Goal: Task Accomplishment & Management: Manage account settings

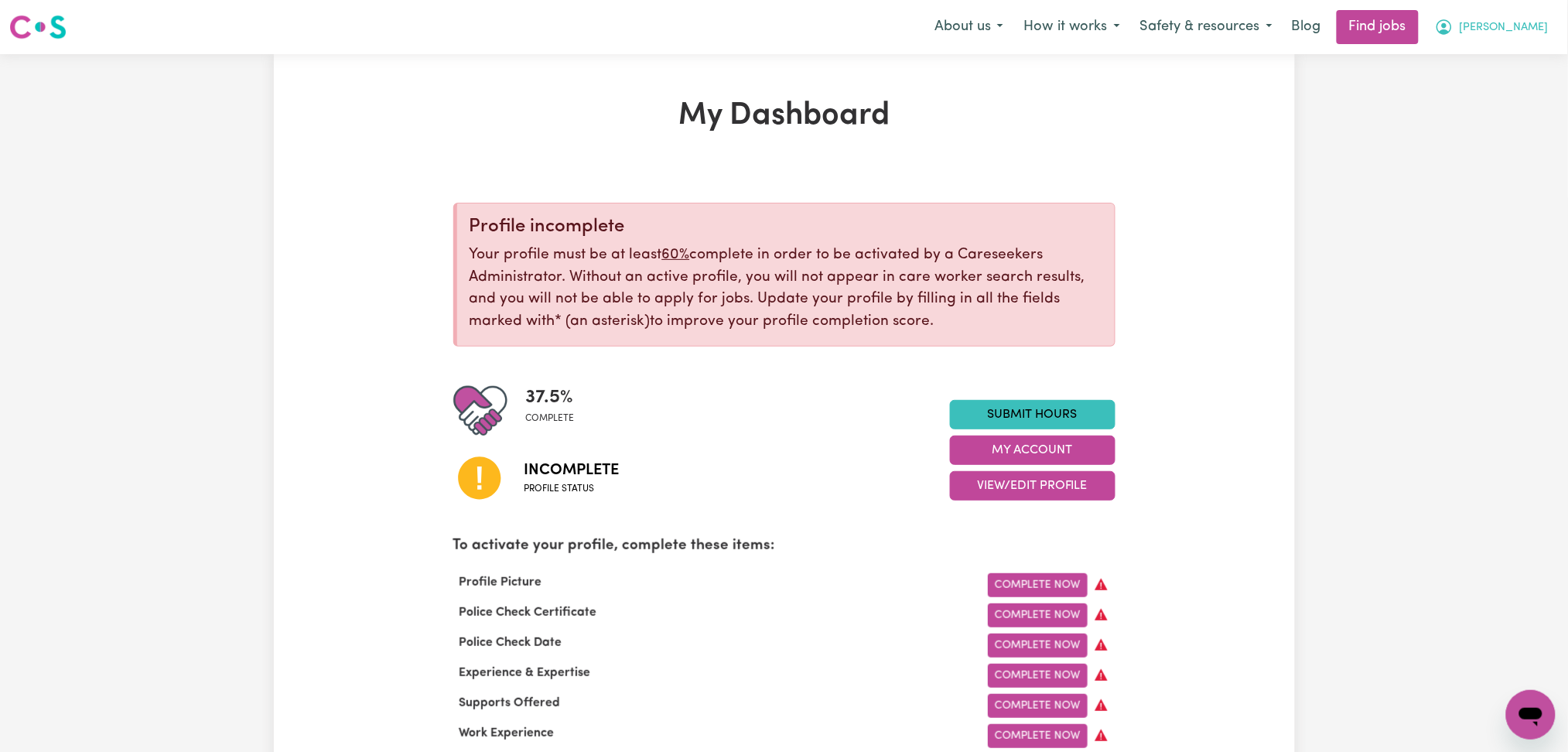
click at [1520, 28] on span "[PERSON_NAME]" at bounding box center [1503, 28] width 89 height 17
click at [1505, 112] on link "Logout" at bounding box center [1497, 118] width 122 height 30
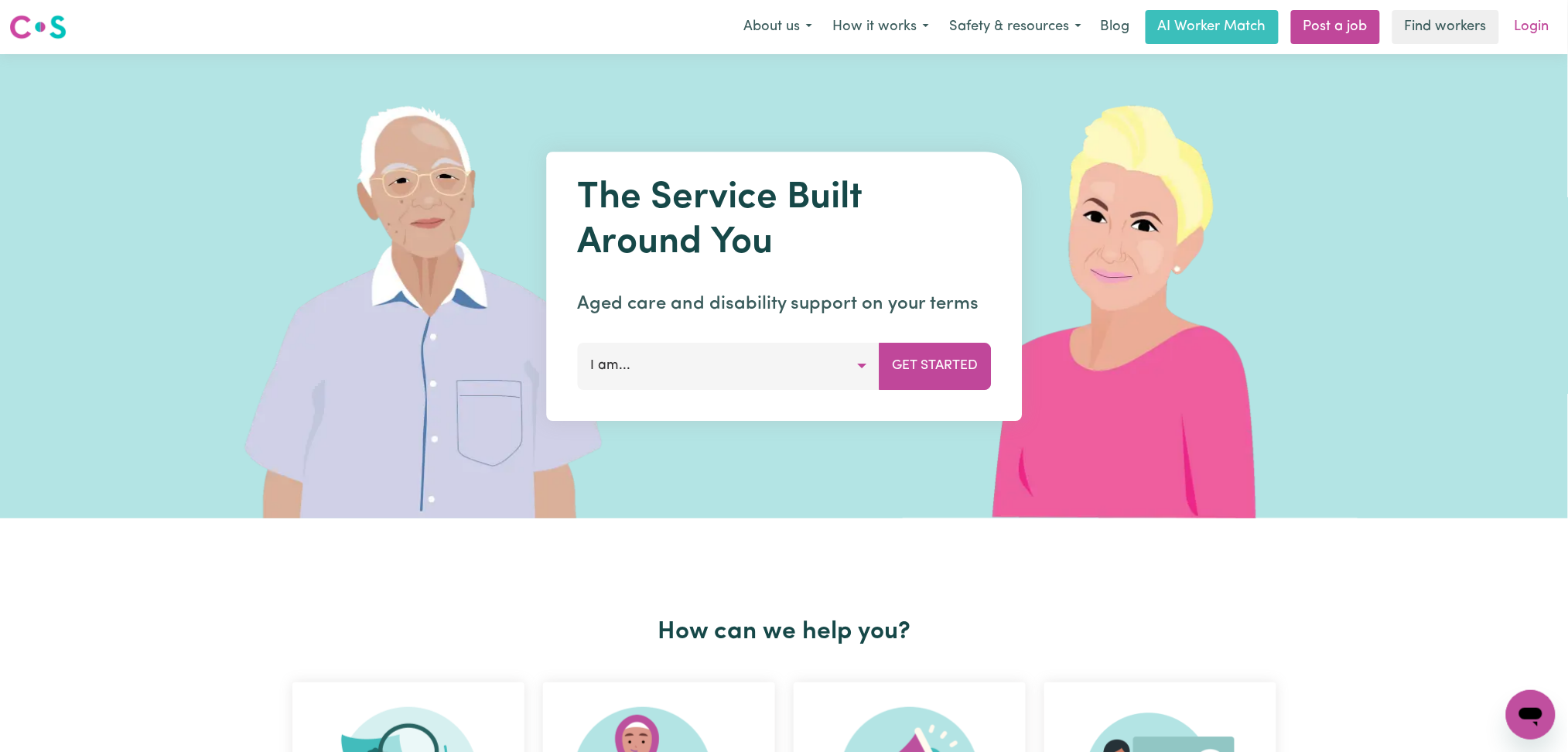
click at [1517, 24] on link "Login" at bounding box center [1531, 27] width 53 height 34
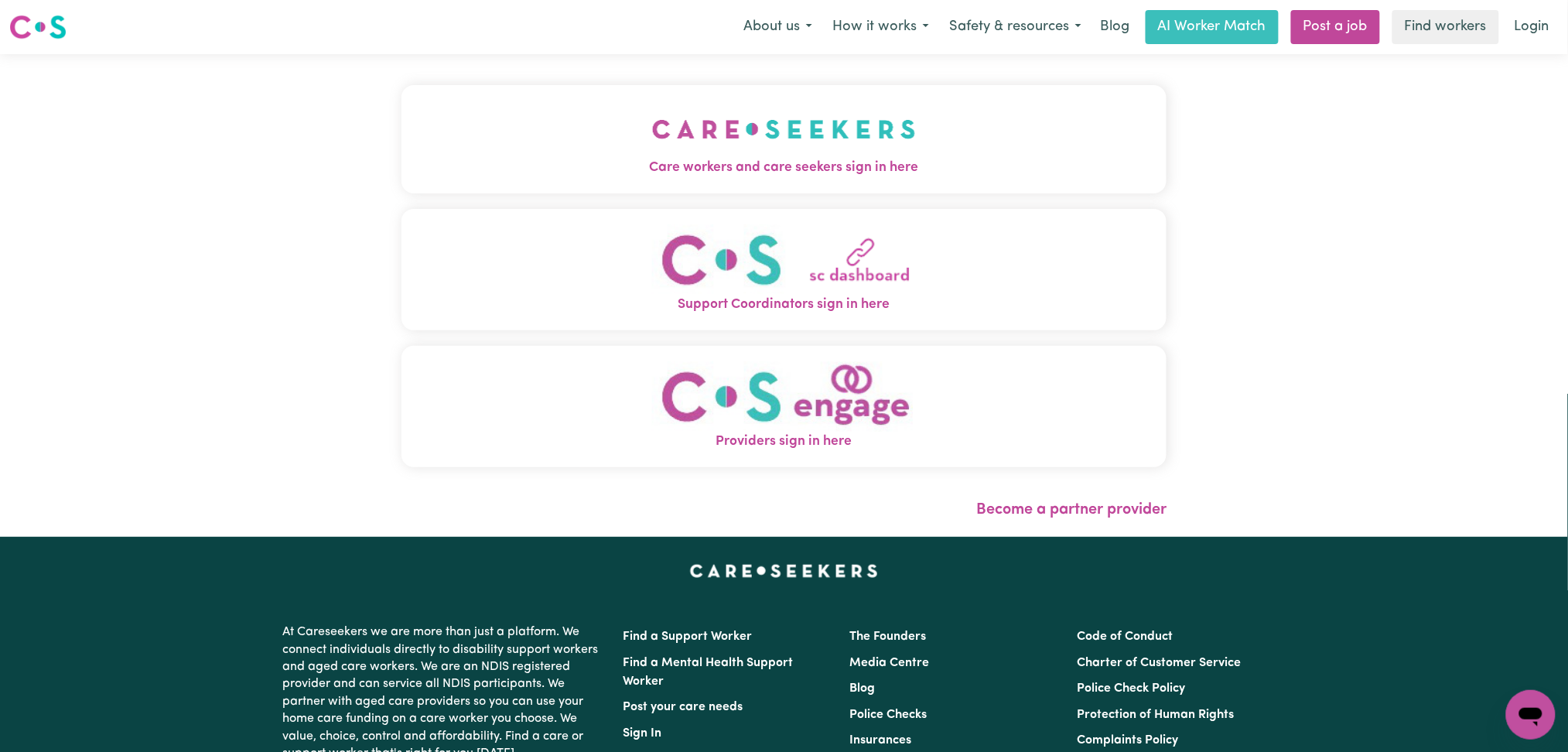
click at [652, 121] on img "Care workers and care seekers sign in here" at bounding box center [784, 129] width 264 height 58
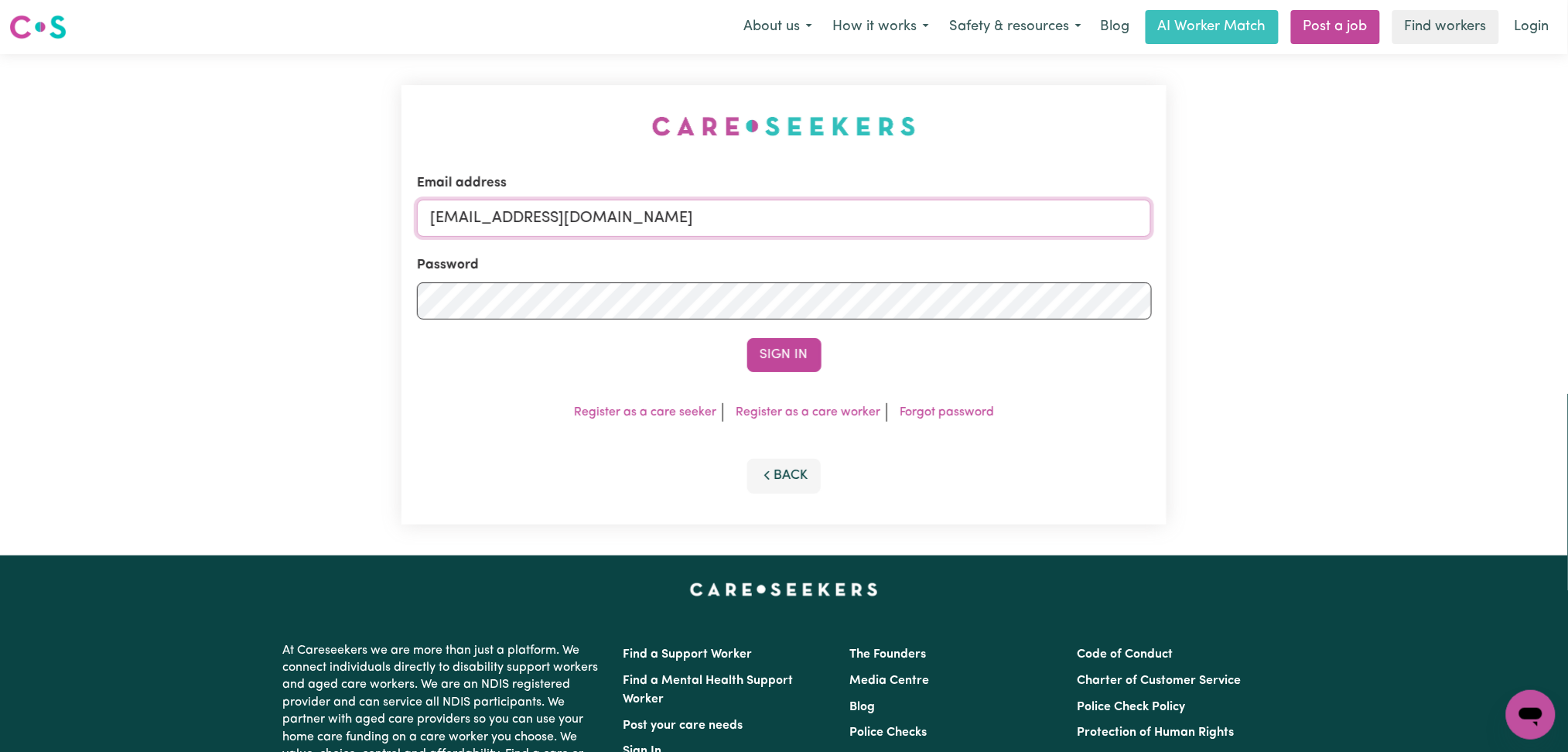
click at [638, 226] on input "[EMAIL_ADDRESS][DOMAIN_NAME]" at bounding box center [784, 217] width 735 height 37
drag, startPoint x: 522, startPoint y: 221, endPoint x: 891, endPoint y: 235, distance: 369.3
click at [891, 235] on input "Superuser~[EMAIL_ADDRESS][DOMAIN_NAME]" at bounding box center [784, 217] width 735 height 37
type input "Superuser~[EMAIL_ADDRESS][DOMAIN_NAME]"
click at [796, 360] on button "Sign In" at bounding box center [784, 355] width 75 height 34
